Goal: Task Accomplishment & Management: Use online tool/utility

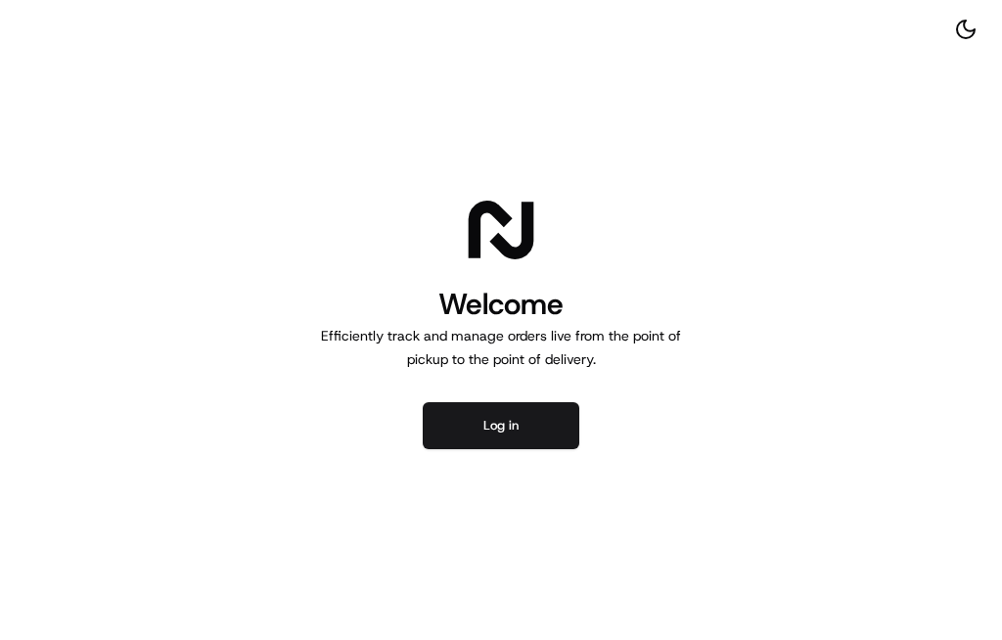
click at [491, 444] on button "Log in" at bounding box center [501, 425] width 157 height 47
